Goal: Information Seeking & Learning: Learn about a topic

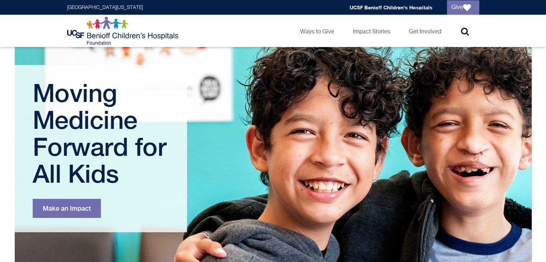
scroll to position [290, 0]
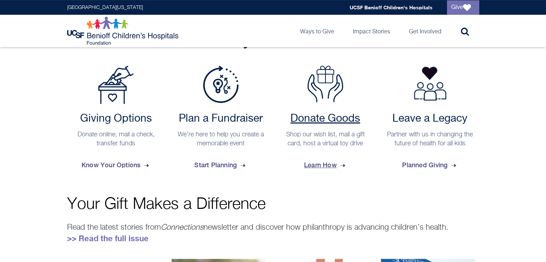
click at [322, 164] on span "Learn How" at bounding box center [325, 164] width 43 height 19
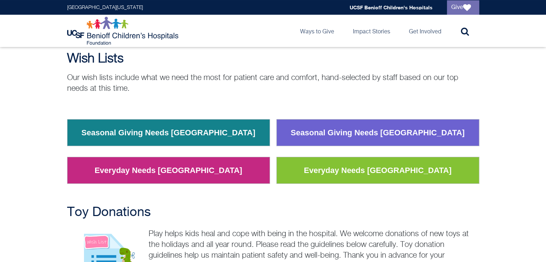
scroll to position [60, 0]
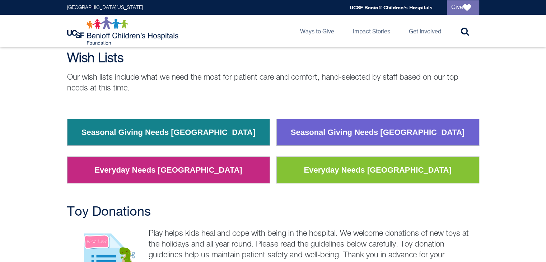
click at [360, 135] on link "Seasonal Giving Needs [GEOGRAPHIC_DATA]" at bounding box center [377, 132] width 185 height 19
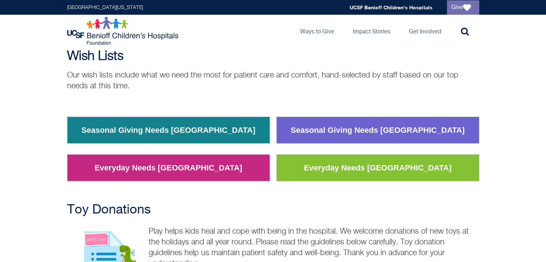
scroll to position [0, 0]
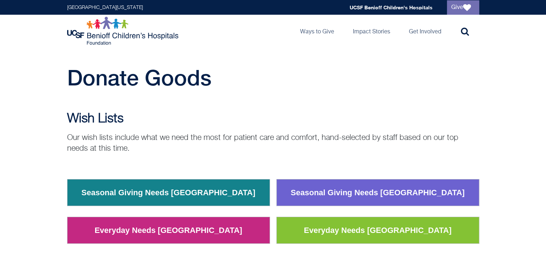
click at [494, 46] on header "[GEOGRAPHIC_DATA][US_STATE] Global navigation [GEOGRAPHIC_DATA] Give [GEOGRAPHI…" at bounding box center [273, 23] width 546 height 47
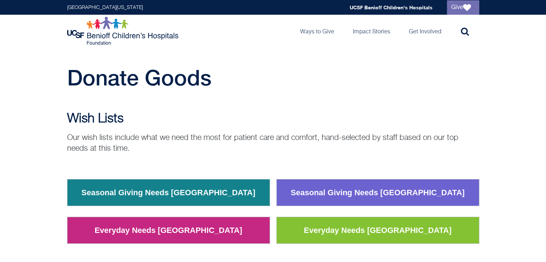
click at [494, 46] on header "[GEOGRAPHIC_DATA][US_STATE] Global navigation [GEOGRAPHIC_DATA] Give [GEOGRAPHI…" at bounding box center [273, 23] width 546 height 47
